Goal: Transaction & Acquisition: Purchase product/service

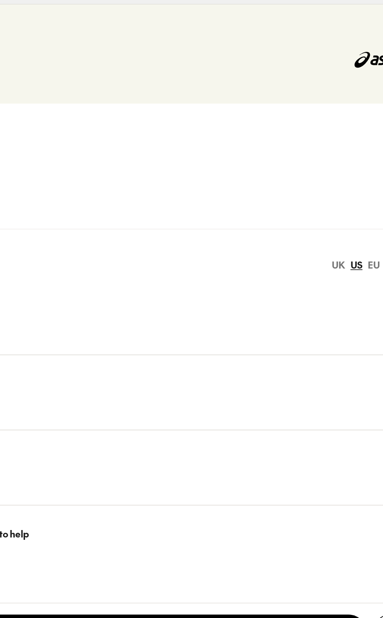
scroll to position [329, 0]
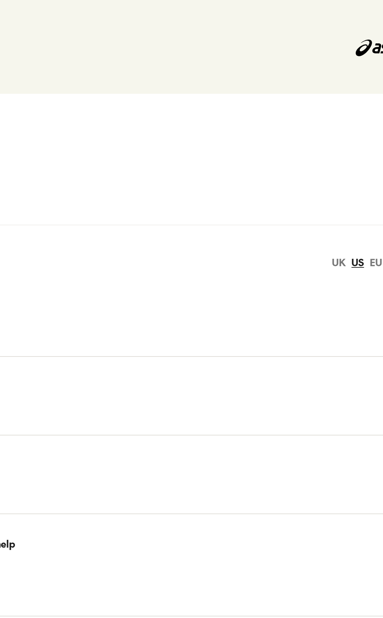
click at [334, 275] on div "UK" at bounding box center [334, 271] width 8 height 8
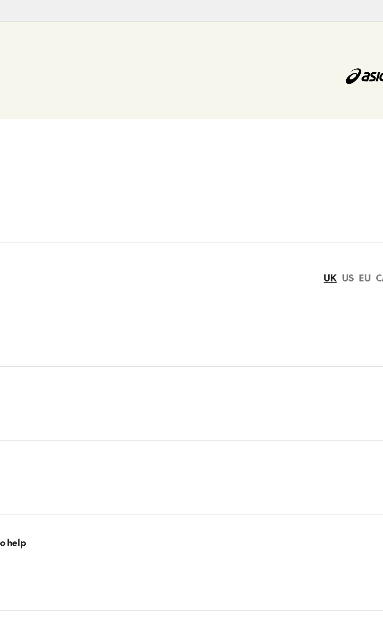
scroll to position [302, 0]
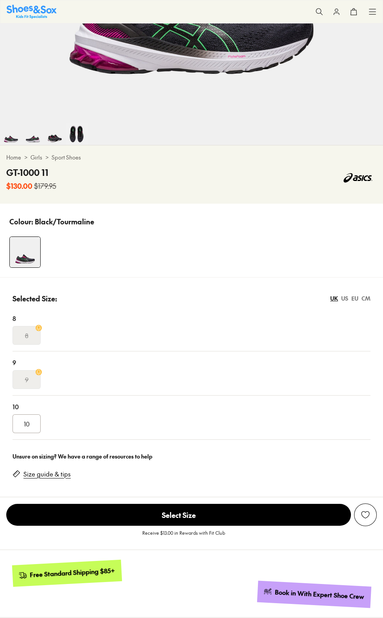
select select "*"
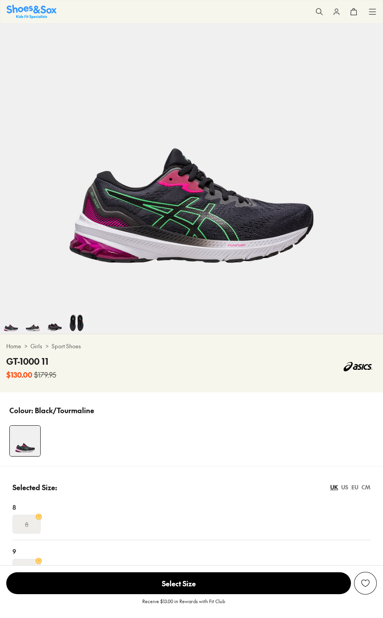
scroll to position [107, 0]
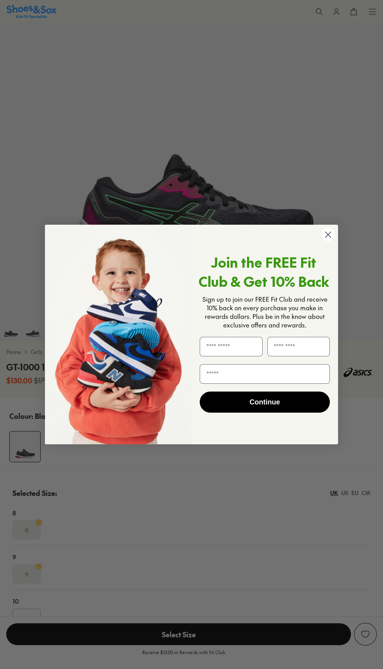
click at [328, 237] on icon "Close dialog" at bounding box center [327, 234] width 5 height 5
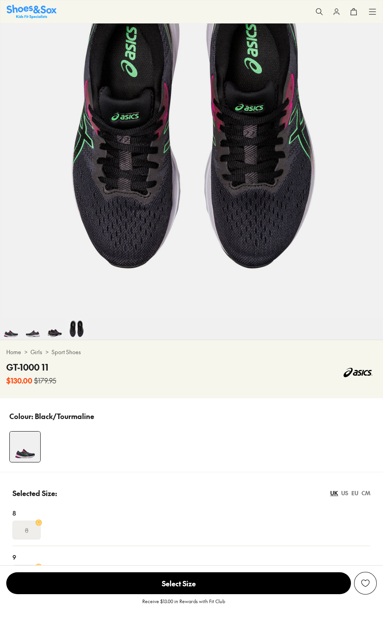
scroll to position [0, 1149]
